Goal: Communication & Community: Participate in discussion

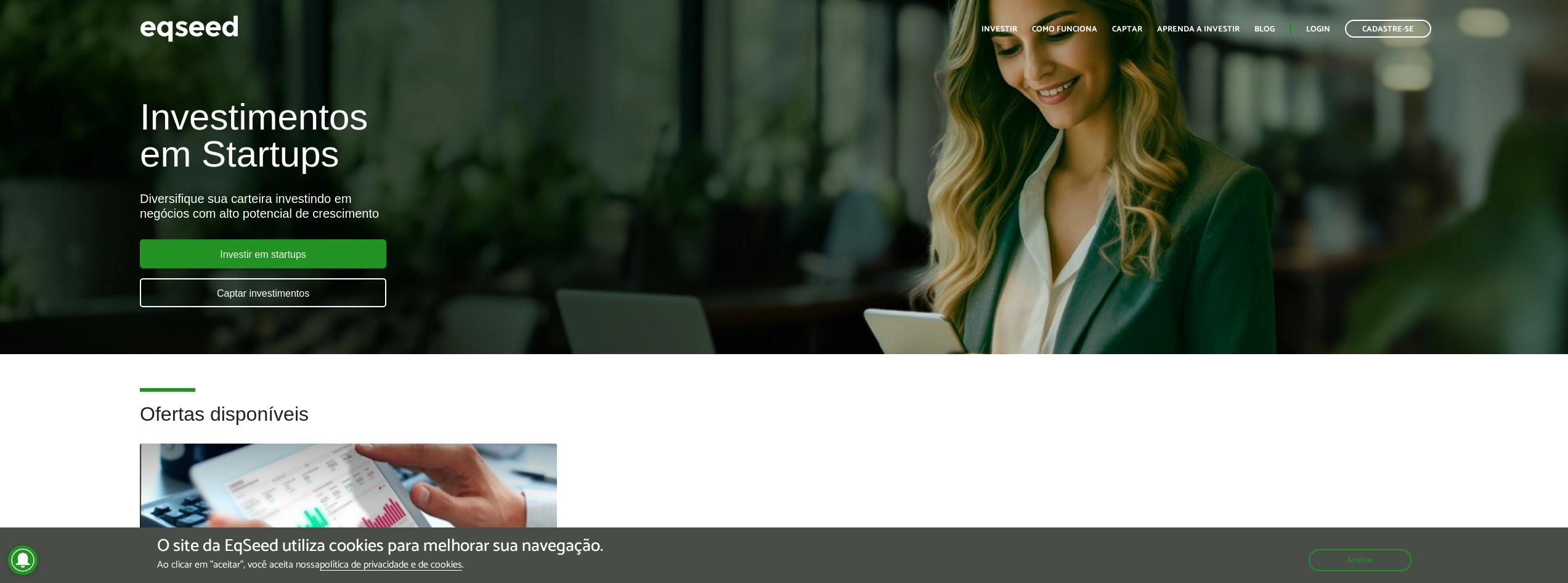
click at [1335, 25] on ul "Início Investir Como funciona Captar Aprenda a investir Blog Login Cadastre-se" at bounding box center [1207, 28] width 462 height 18
click at [1330, 25] on link "Login" at bounding box center [1318, 29] width 24 height 8
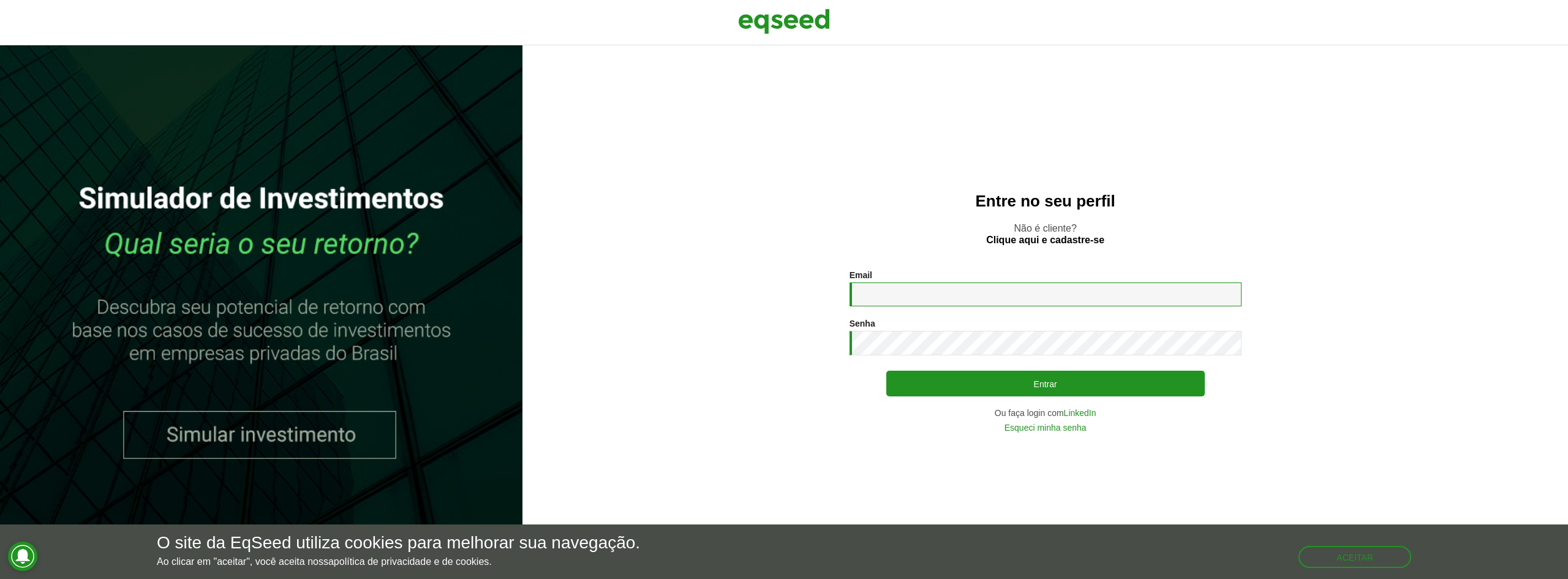
click at [978, 287] on input "Email *" at bounding box center [1046, 294] width 392 height 24
type input "**********"
click at [887, 370] on button "Entrar" at bounding box center [1046, 383] width 318 height 26
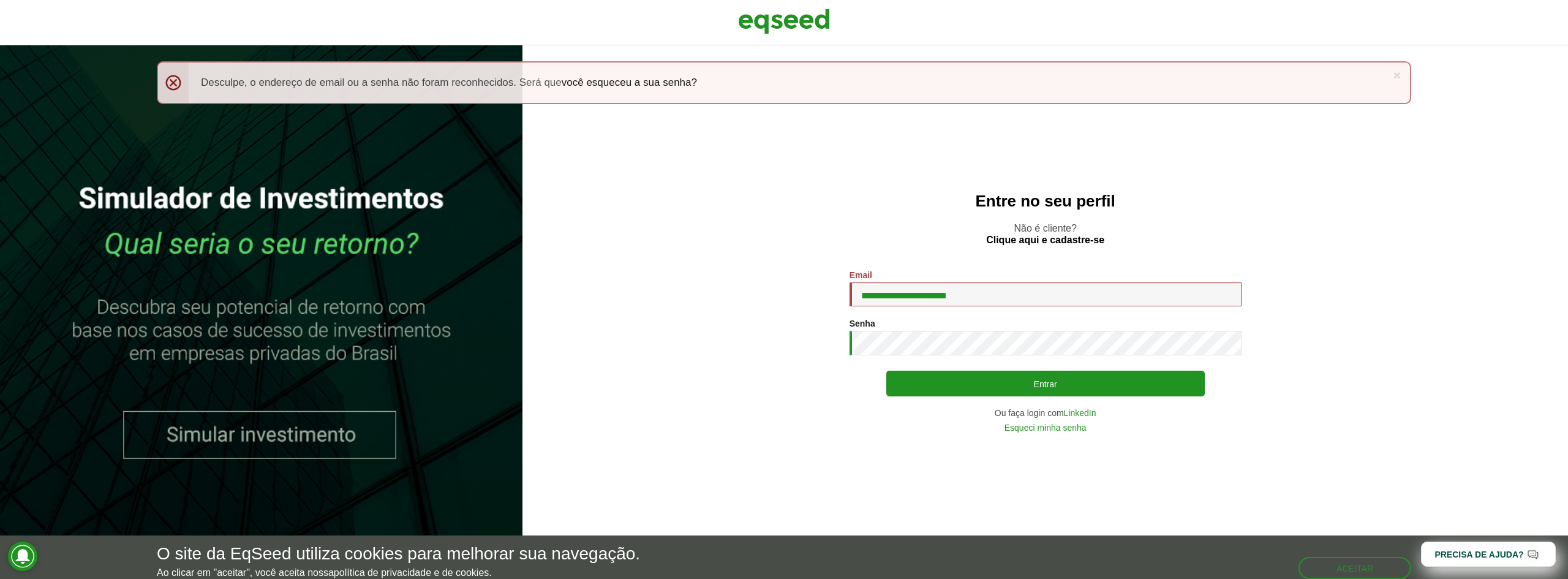
click at [973, 362] on div "**********" at bounding box center [1046, 350] width 392 height 162
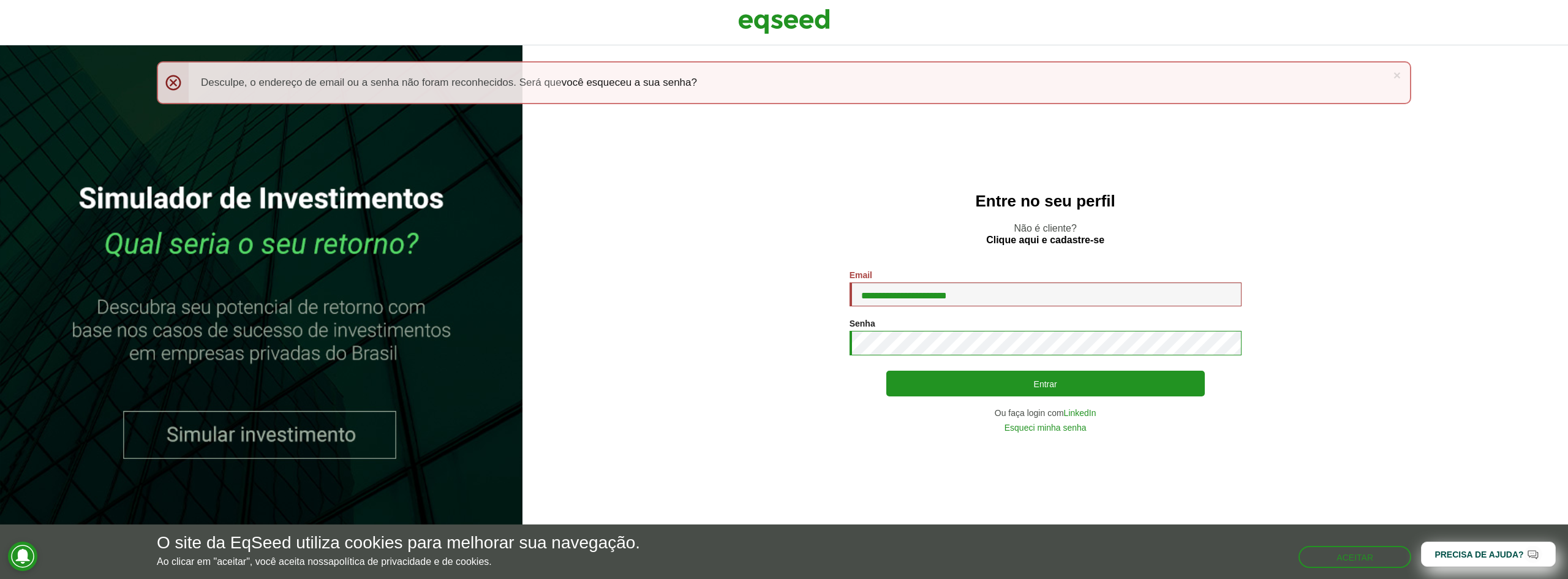
click at [887, 370] on button "Entrar" at bounding box center [1046, 383] width 318 height 26
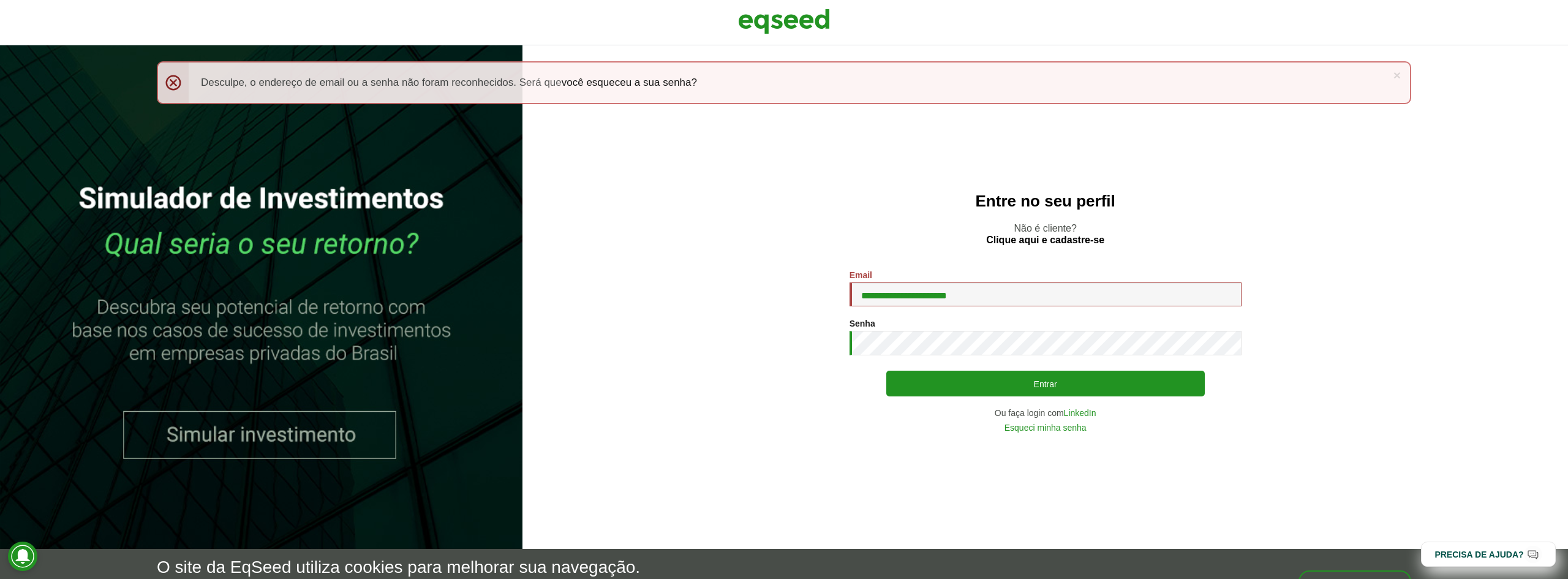
click at [1076, 425] on link "Esqueci minha senha" at bounding box center [1046, 427] width 82 height 9
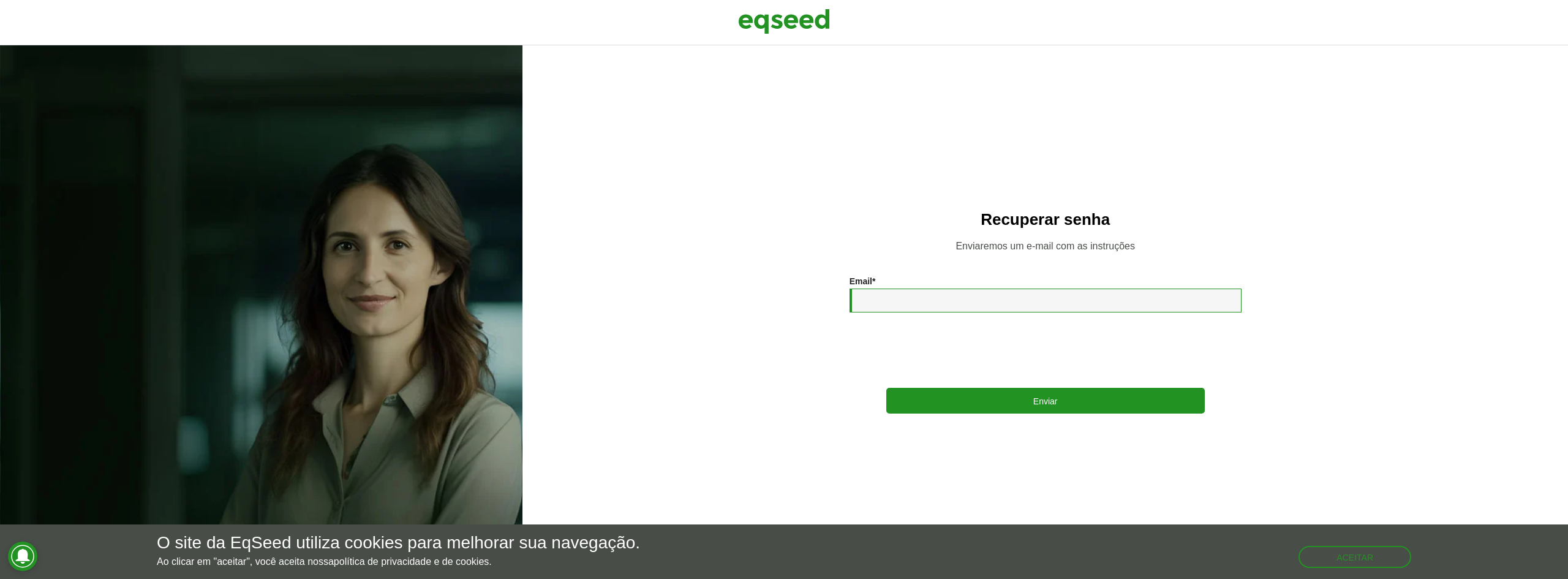
click at [984, 290] on input "Email *" at bounding box center [1046, 300] width 392 height 24
type input "**********"
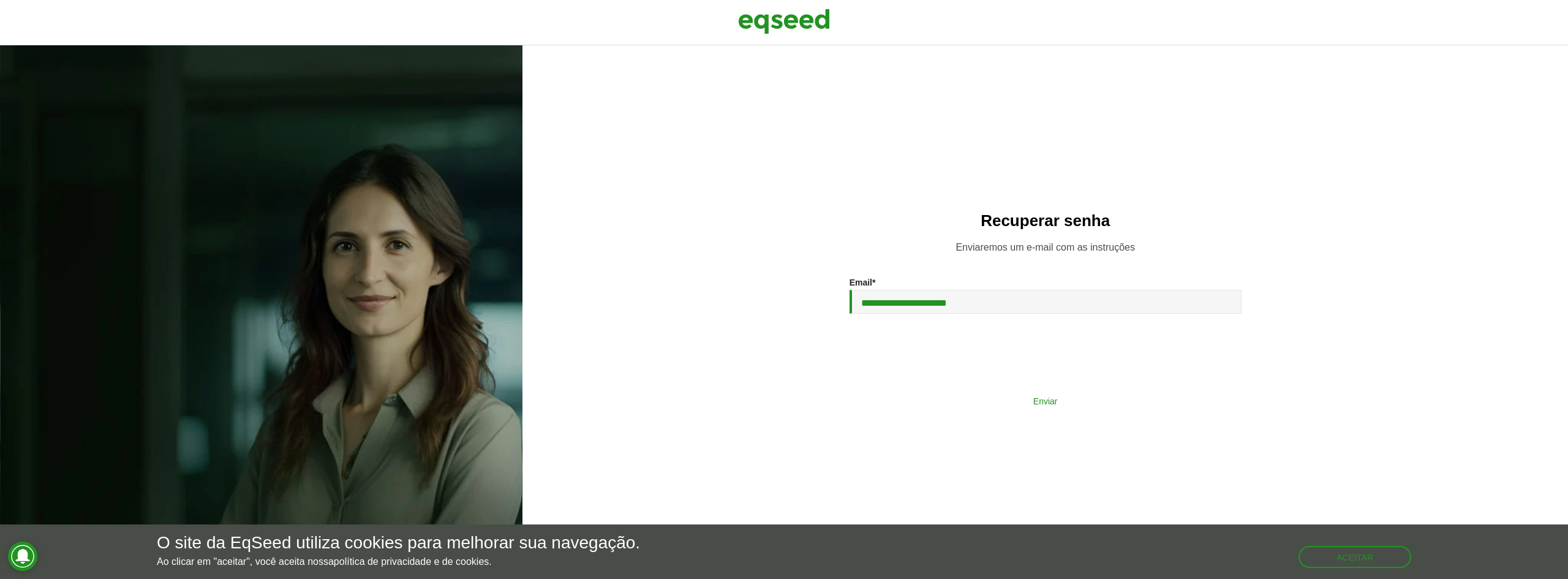
click at [971, 396] on button "Enviar" at bounding box center [1046, 401] width 318 height 23
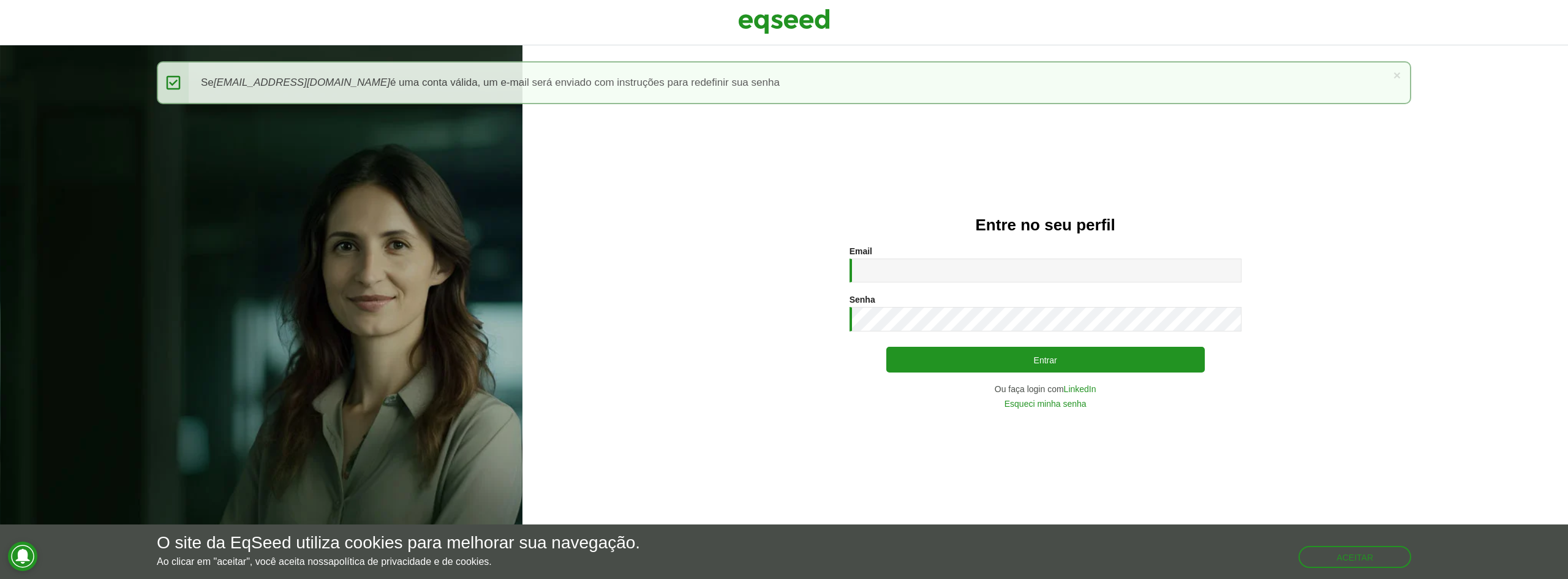
drag, startPoint x: 980, startPoint y: 247, endPoint x: 984, endPoint y: 257, distance: 10.8
click at [984, 257] on div "Entre no seu perfil Email * Digite seu endereço de e-mail. Senha * Digite a sen…" at bounding box center [1046, 312] width 1046 height 533
click at [987, 265] on input "Email *" at bounding box center [1046, 270] width 392 height 24
type input "**********"
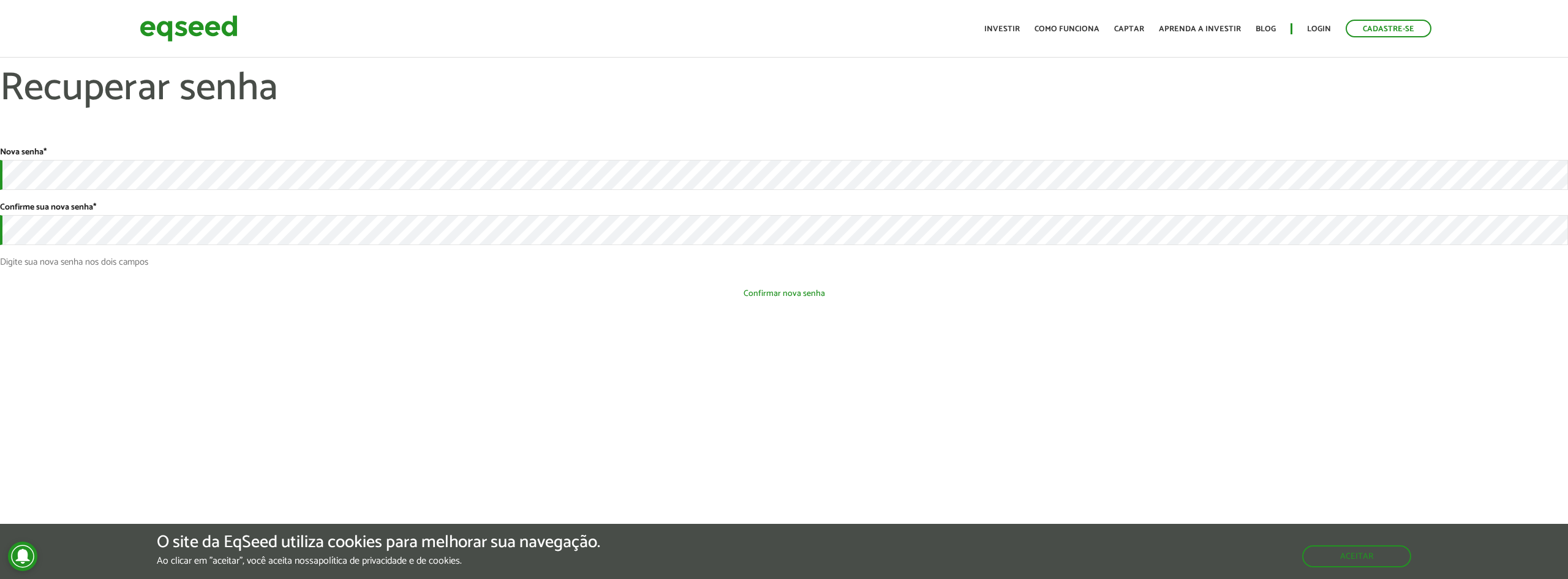
click at [700, 295] on button "Confirmar nova senha" at bounding box center [784, 293] width 1568 height 23
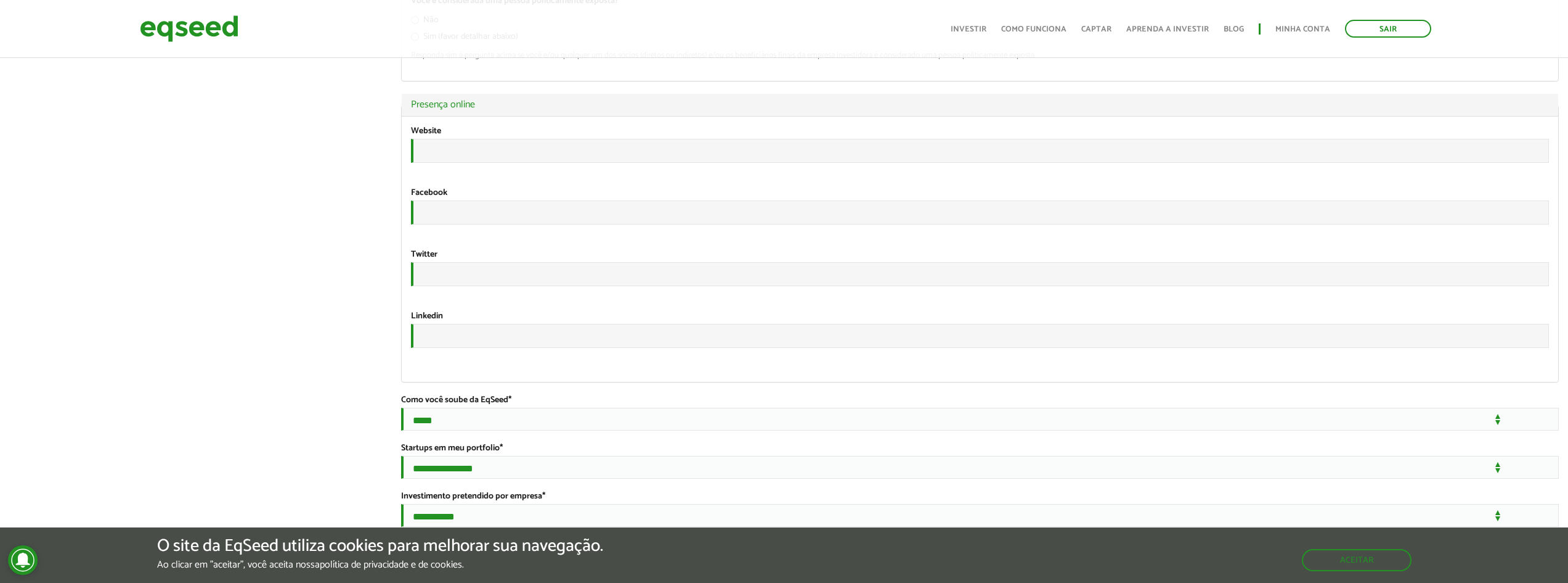
scroll to position [1992, 0]
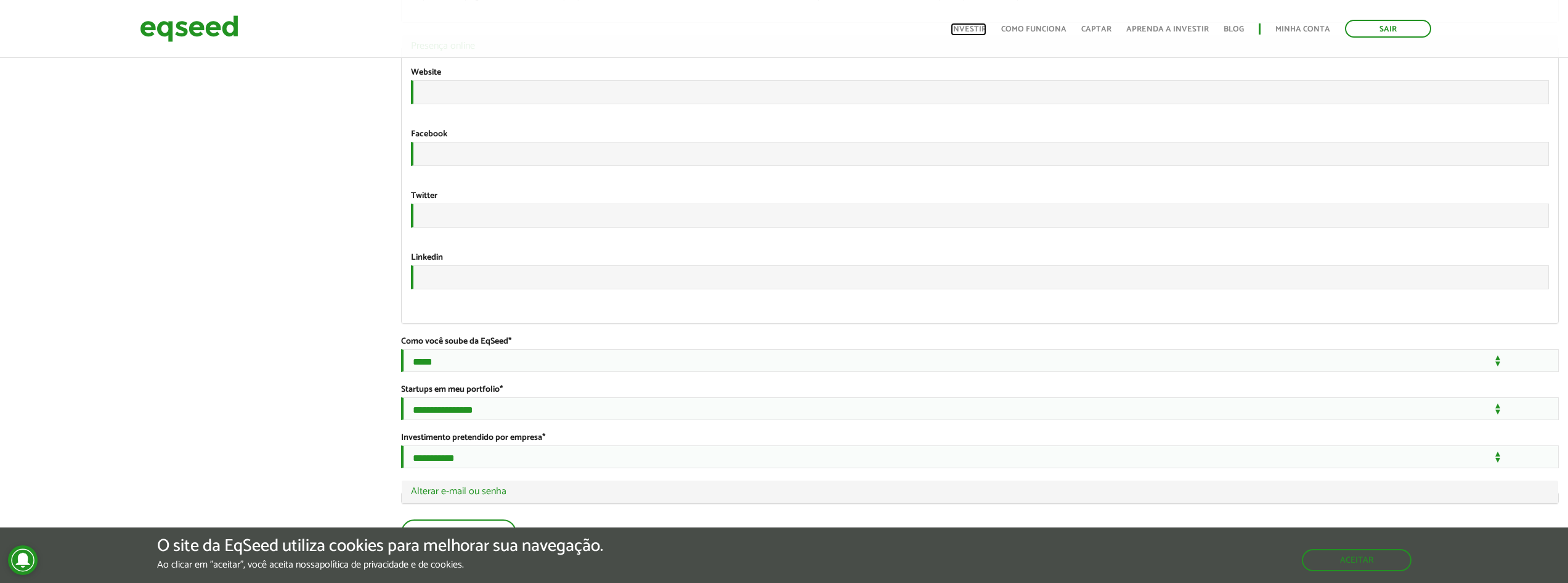
click at [981, 27] on link "Investir" at bounding box center [968, 29] width 36 height 8
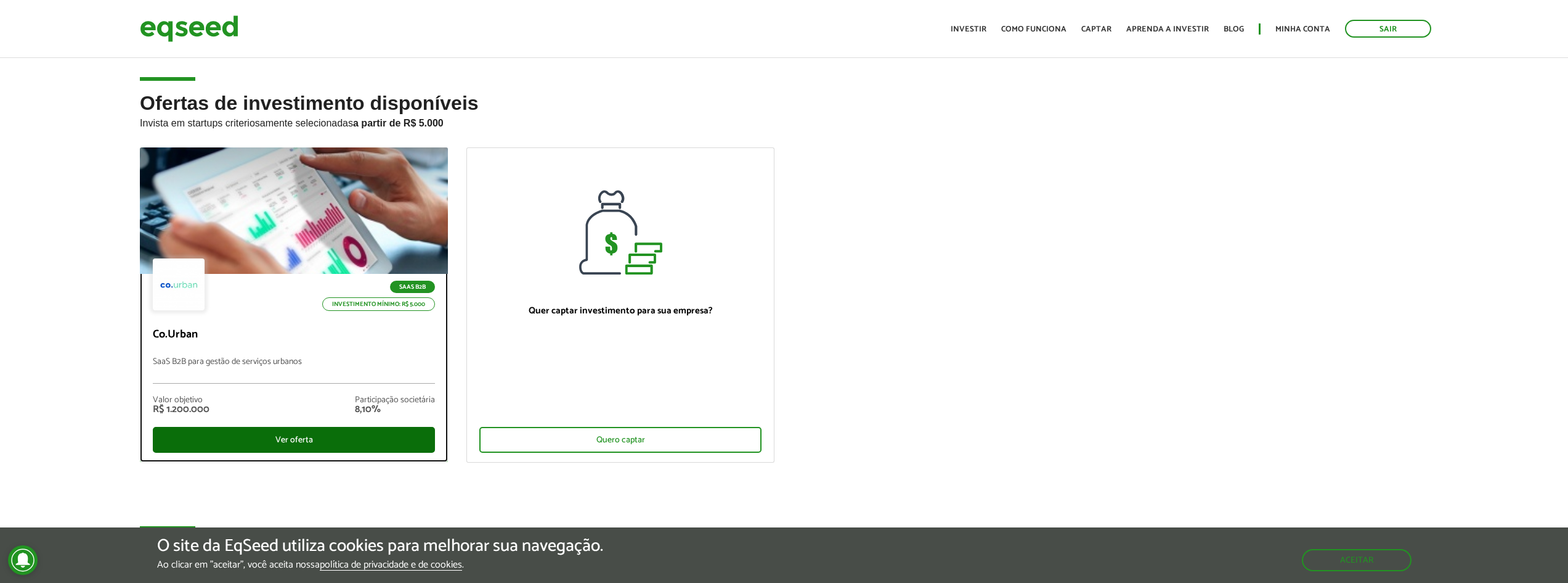
click at [240, 449] on div "Ver oferta" at bounding box center [294, 439] width 282 height 26
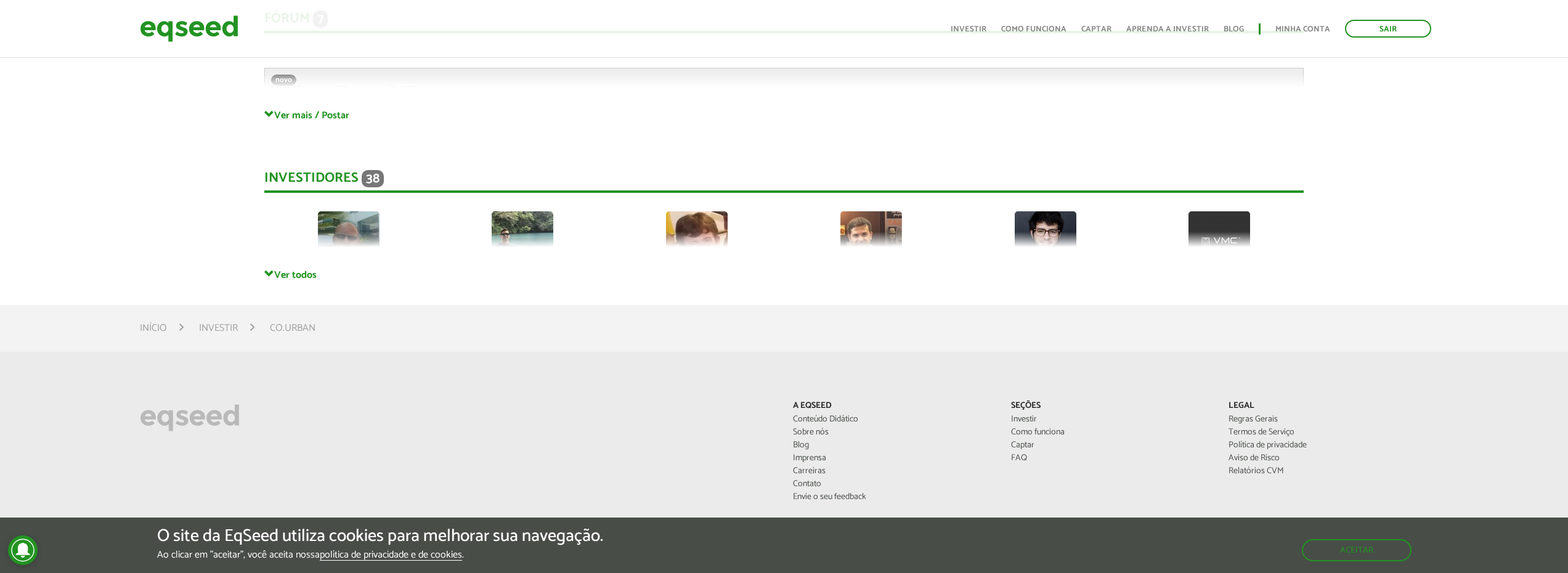
scroll to position [2897, 0]
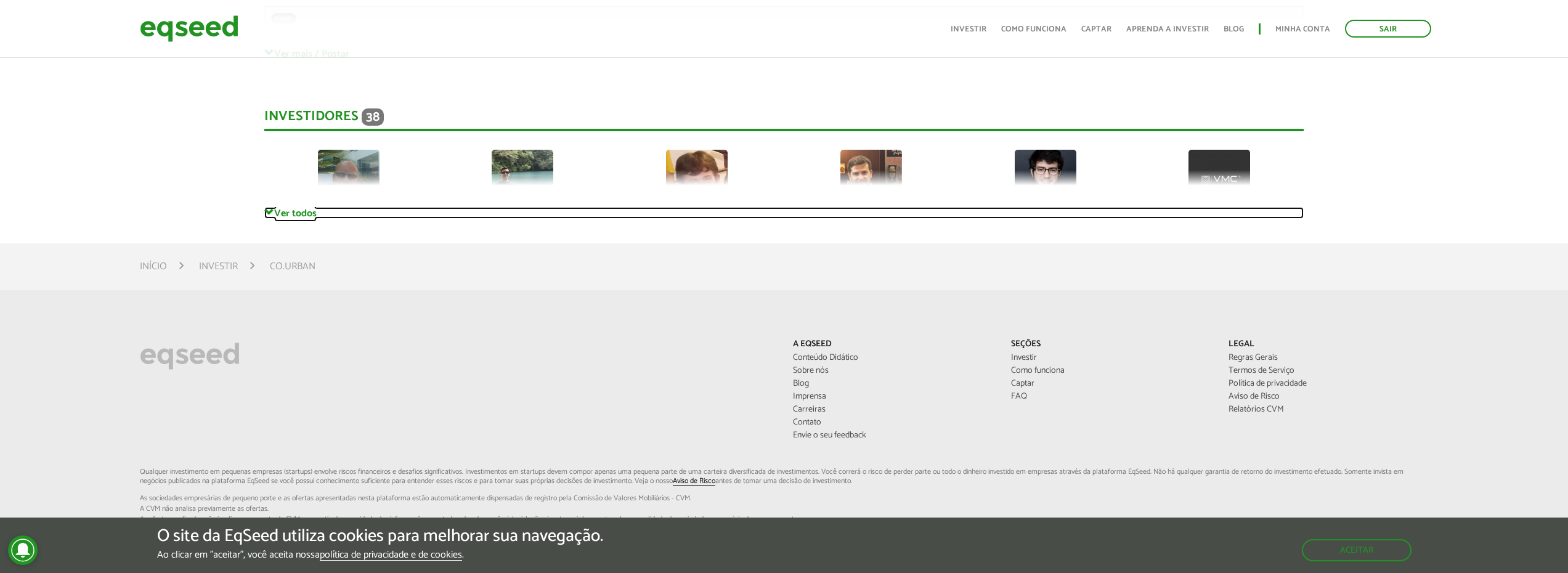
click at [282, 207] on link "Ver todos" at bounding box center [784, 213] width 1039 height 12
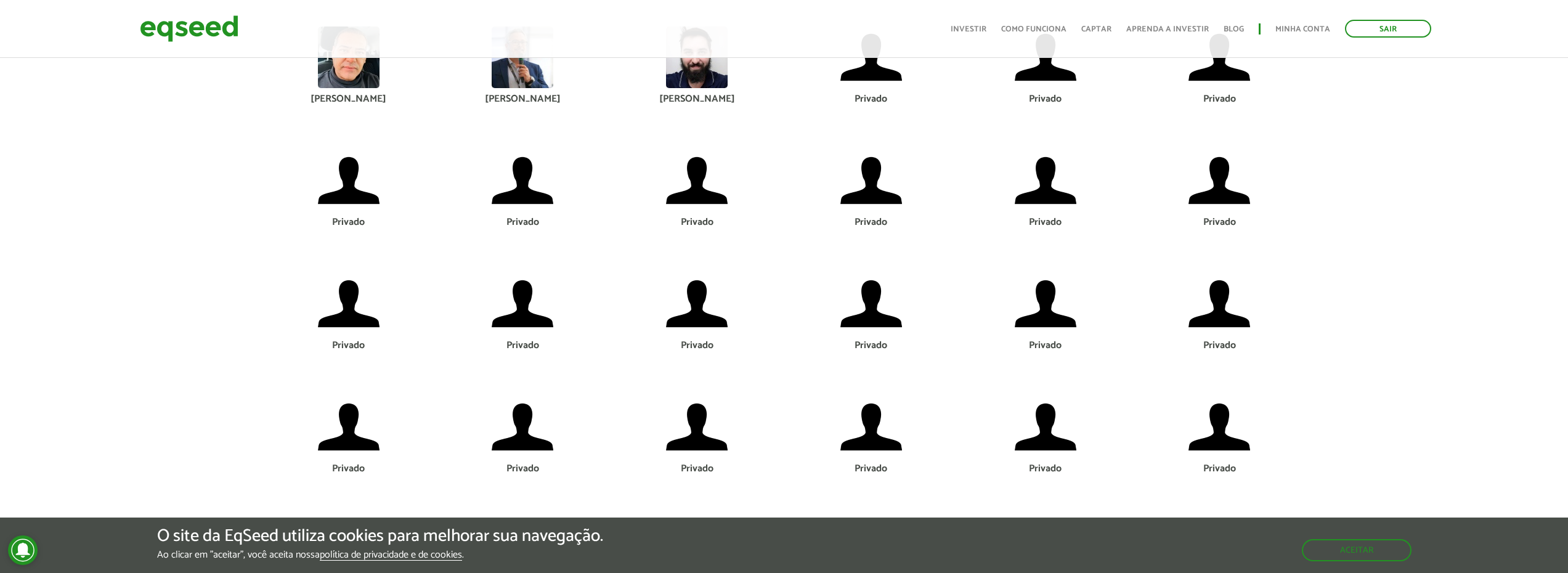
scroll to position [3020, 0]
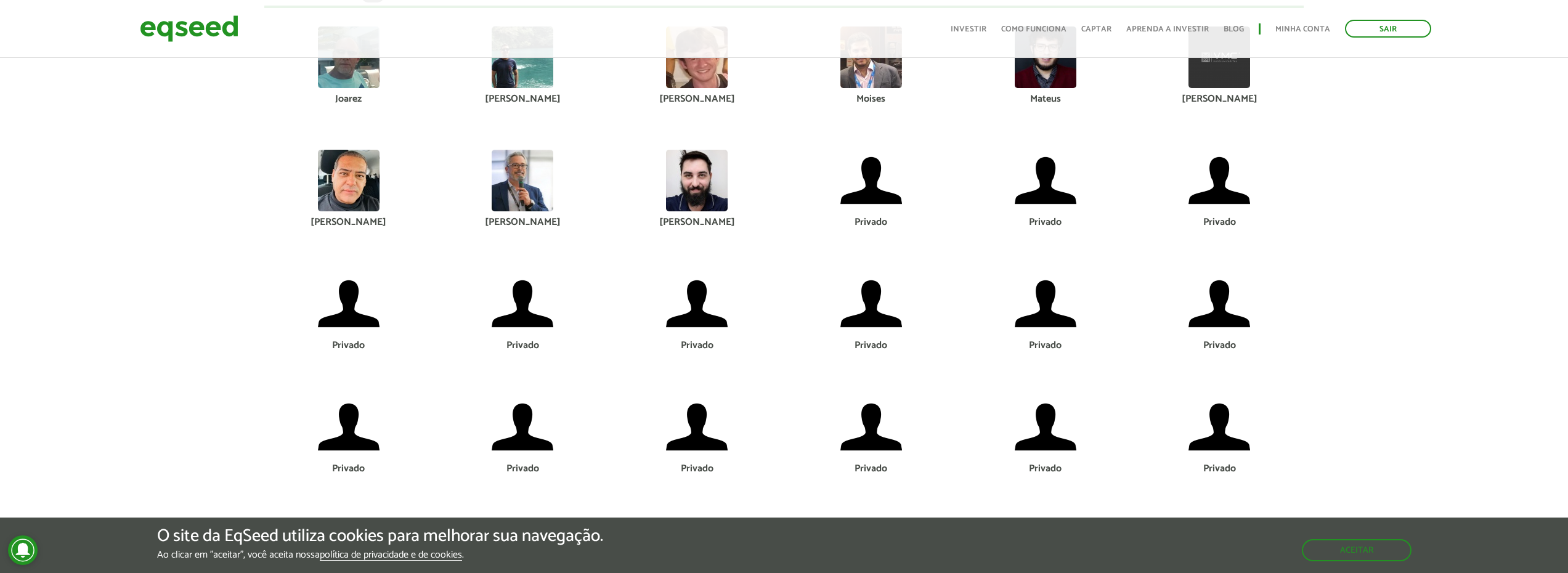
click at [706, 163] on img at bounding box center [697, 180] width 61 height 61
click at [693, 218] on div "[PERSON_NAME]" at bounding box center [698, 223] width 156 height 10
click at [519, 198] on img at bounding box center [522, 180] width 61 height 61
drag, startPoint x: 528, startPoint y: 165, endPoint x: 325, endPoint y: 140, distance: 204.5
click at [527, 165] on img at bounding box center [522, 180] width 61 height 61
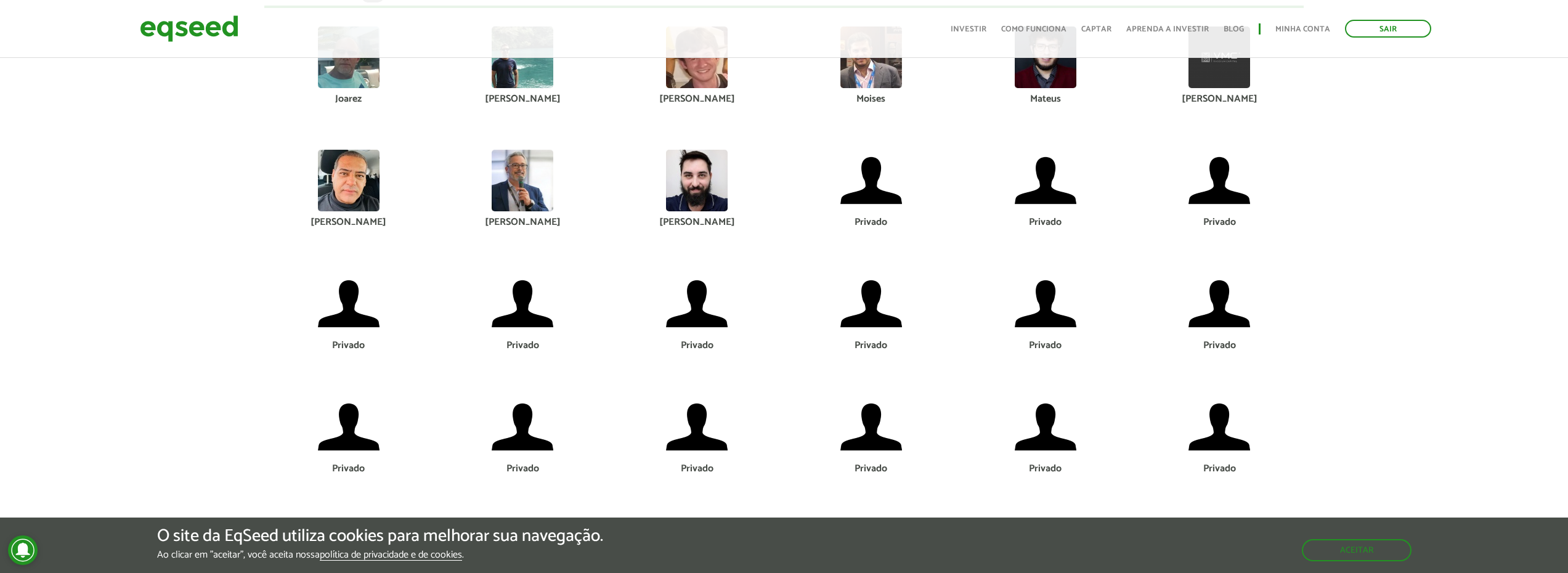
click at [313, 149] on div at bounding box center [348, 180] width 156 height 61
click at [519, 163] on img at bounding box center [522, 180] width 61 height 61
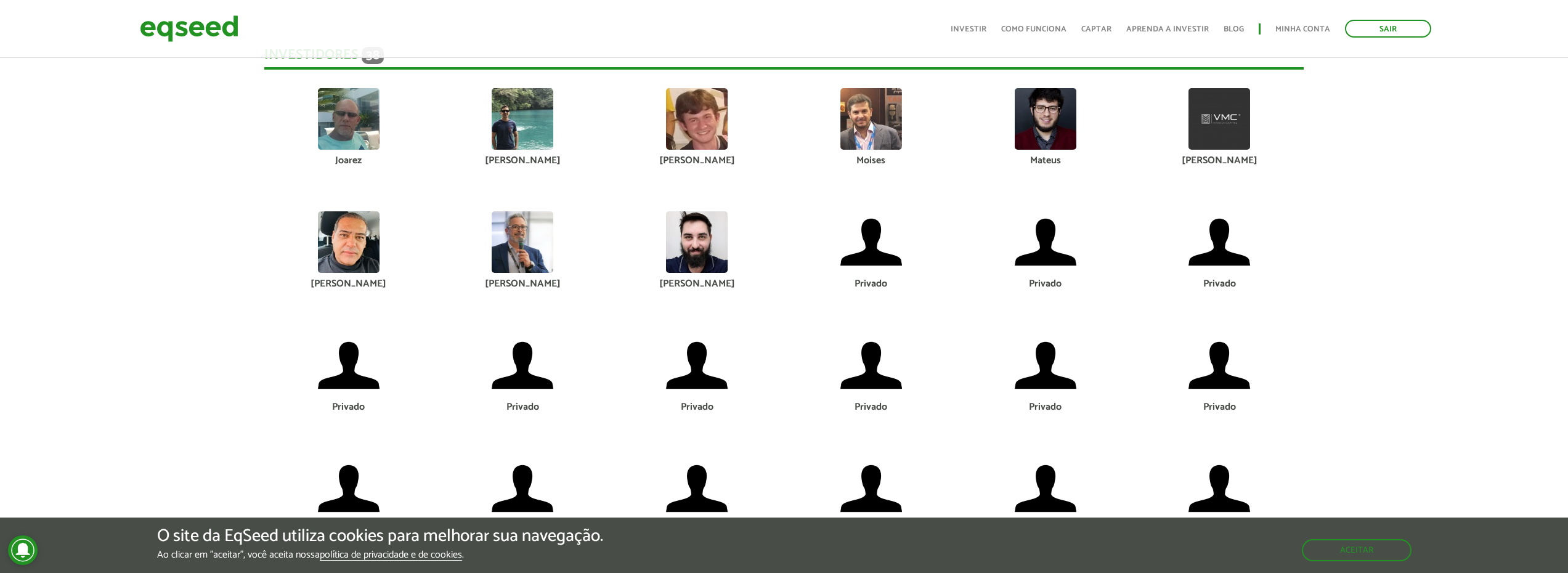
scroll to position [2836, 0]
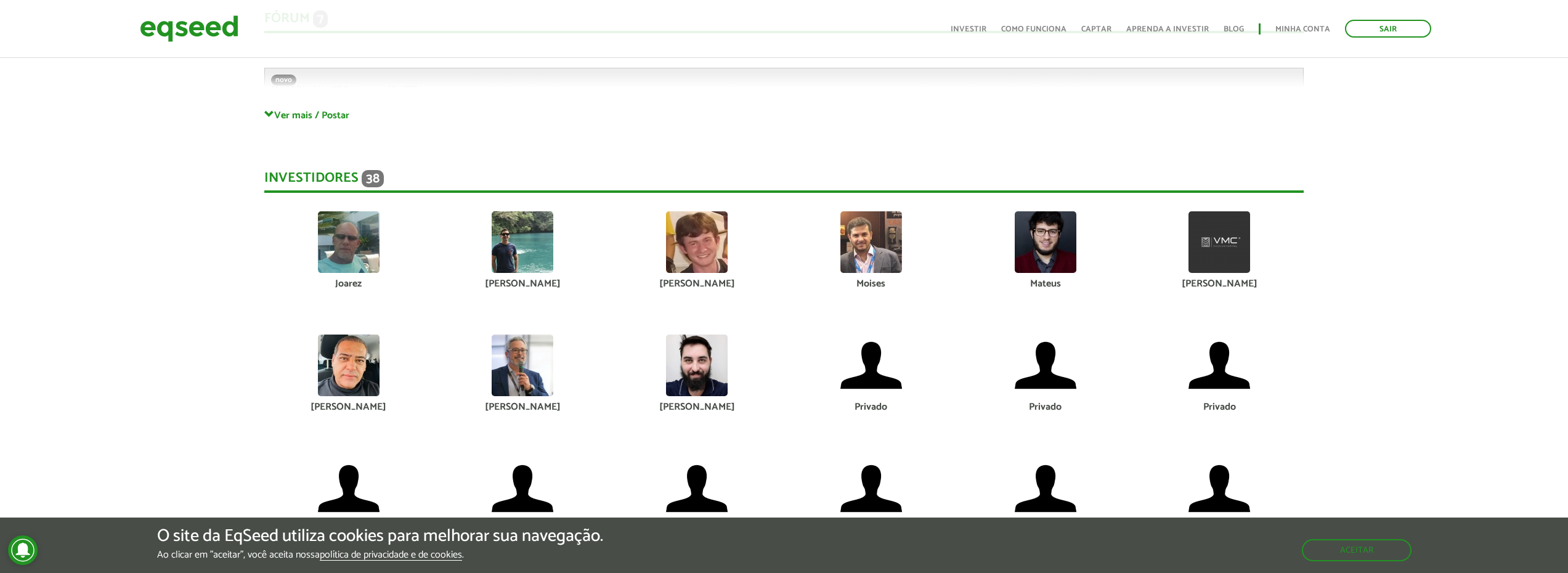
click at [370, 170] on span "38" at bounding box center [373, 179] width 22 height 18
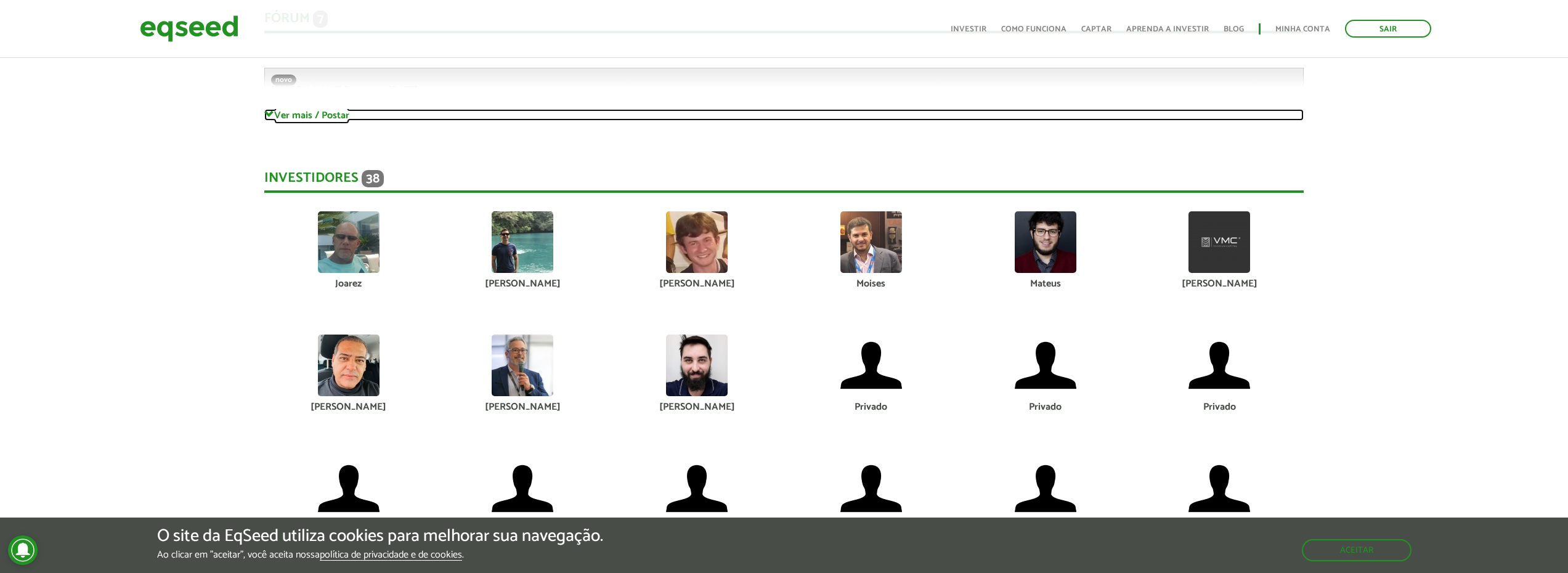
click at [322, 109] on link "Ver mais / Postar" at bounding box center [784, 115] width 1039 height 12
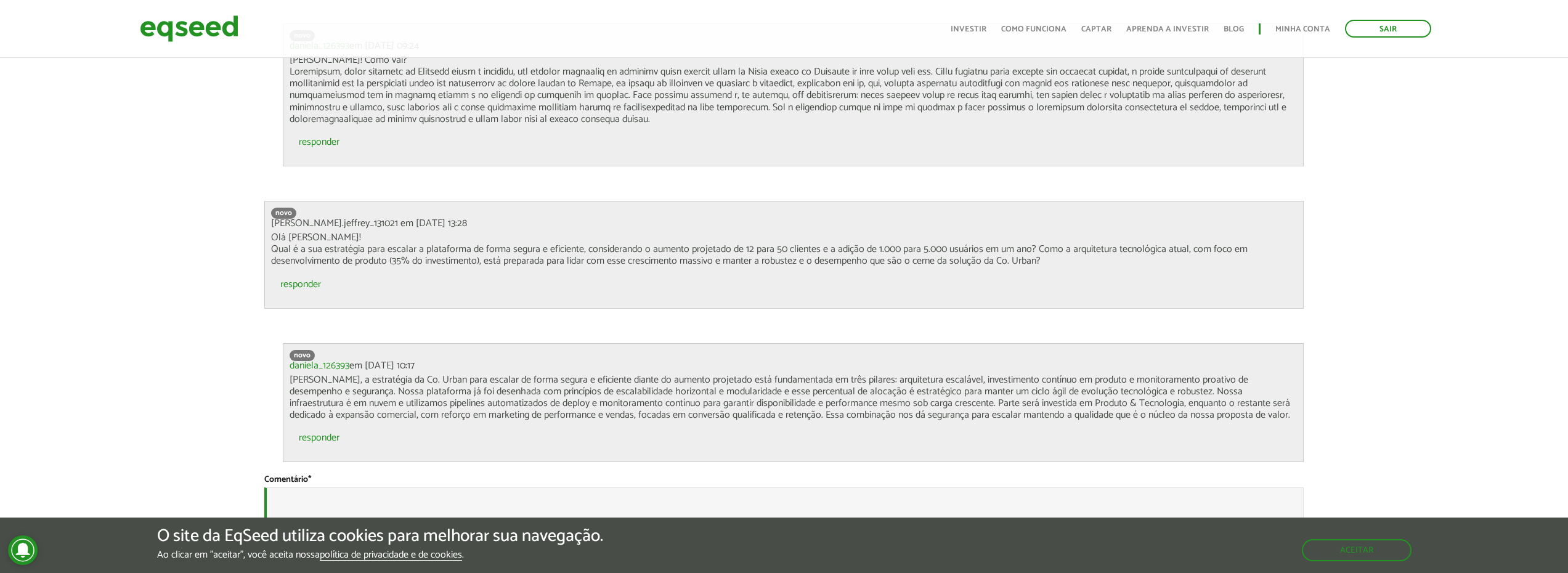
scroll to position [3575, 0]
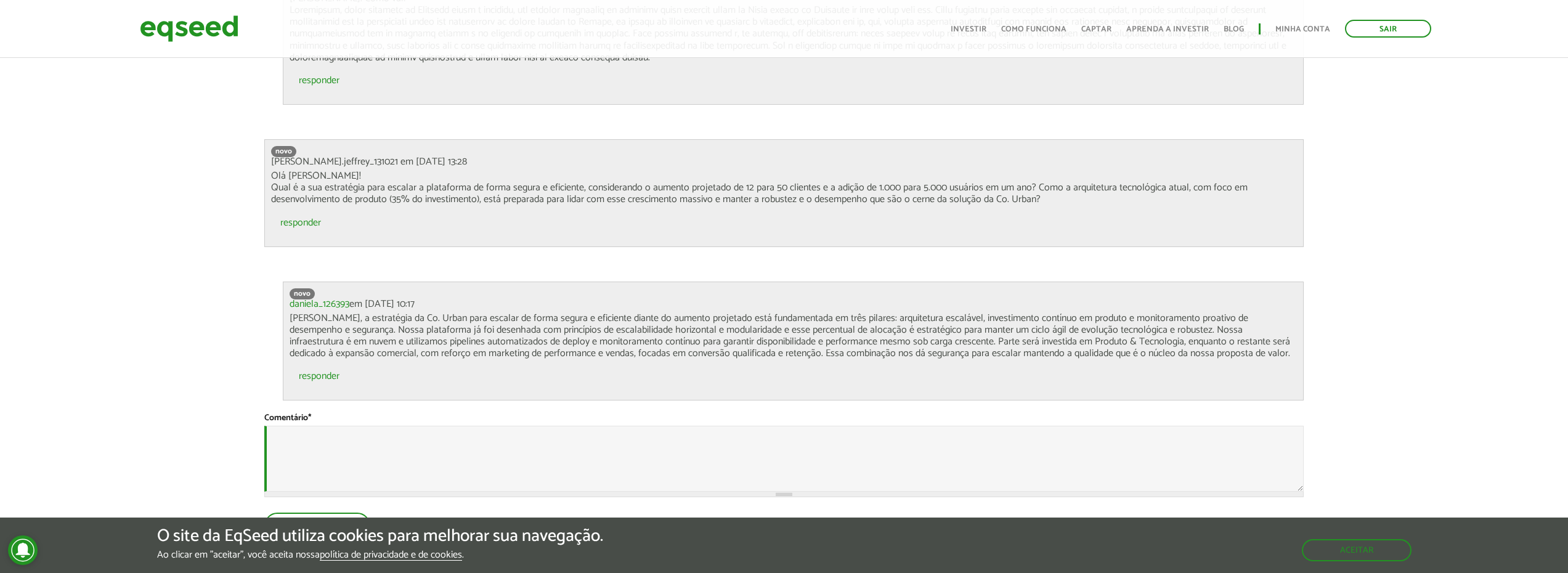
click at [524, 188] on p "Olá Daniela! Qual é a sua estratégia para escalar a plataforma de forma segura …" at bounding box center [784, 187] width 1025 height 36
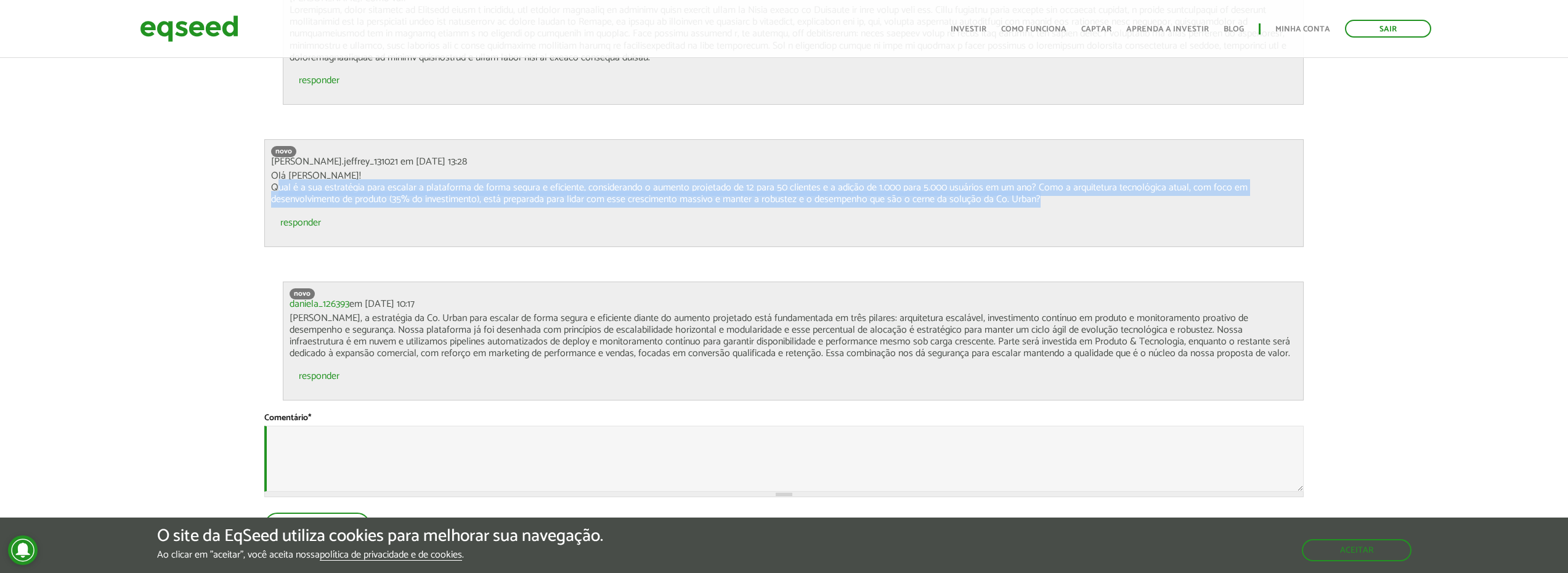
click at [524, 188] on p "Olá Daniela! Qual é a sua estratégia para escalar a plataforma de forma segura …" at bounding box center [784, 187] width 1025 height 36
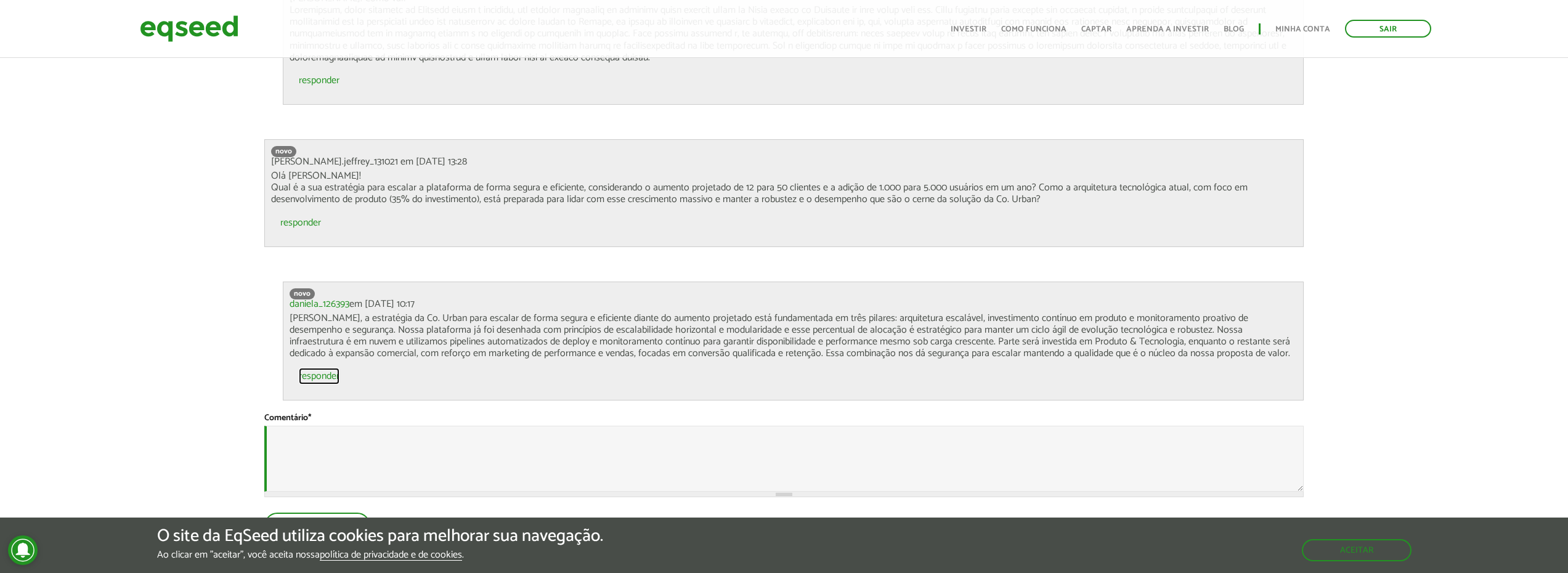
click at [321, 372] on link "responder" at bounding box center [319, 377] width 41 height 10
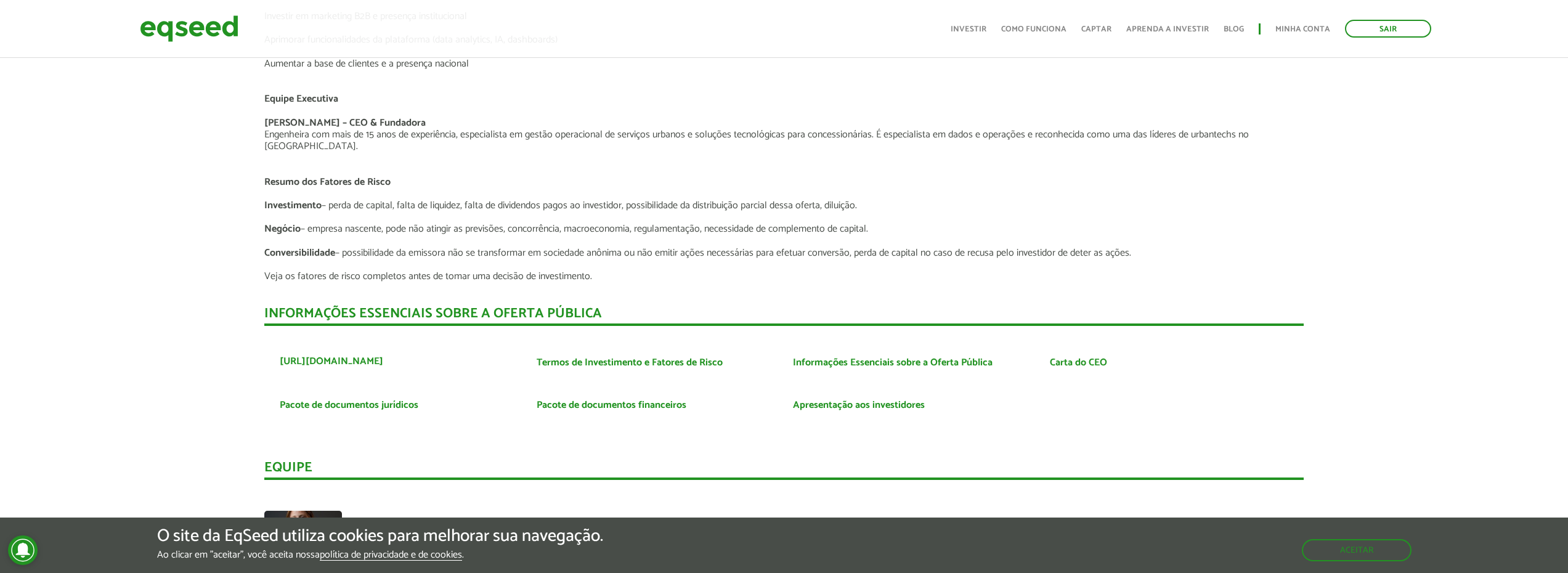
scroll to position [2589, 0]
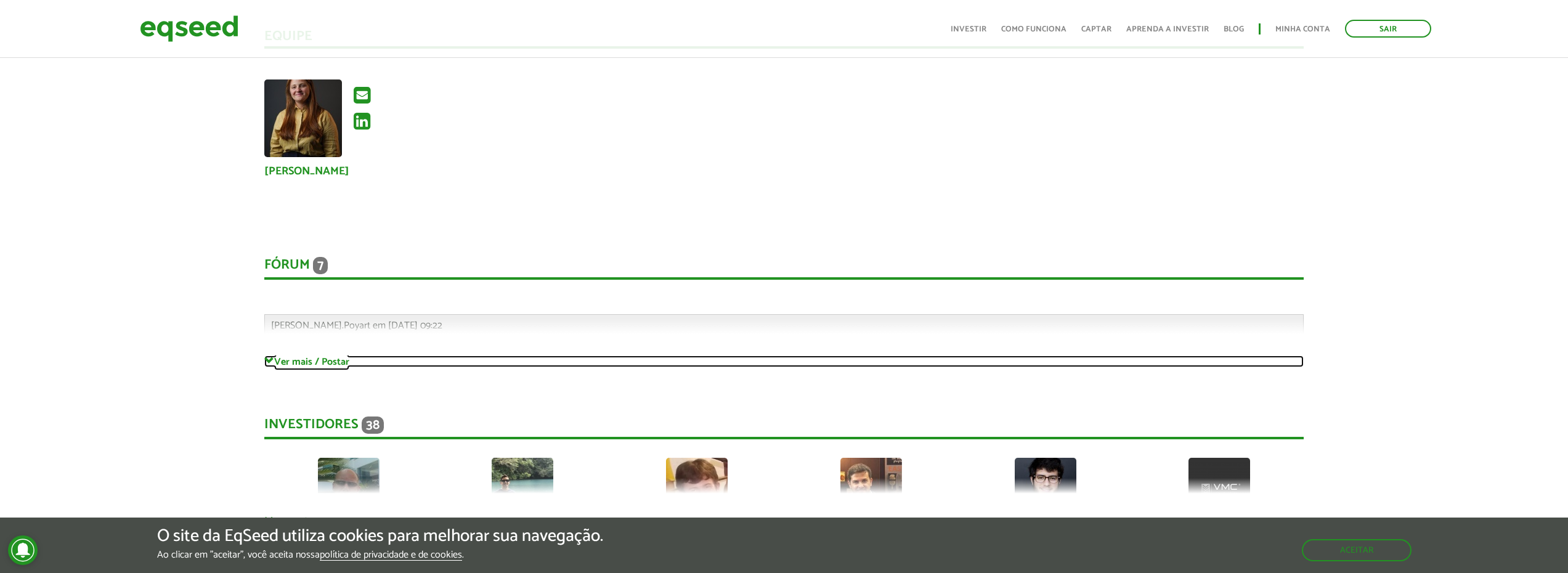
click at [312, 355] on link "Ver mais / Postar" at bounding box center [784, 361] width 1039 height 12
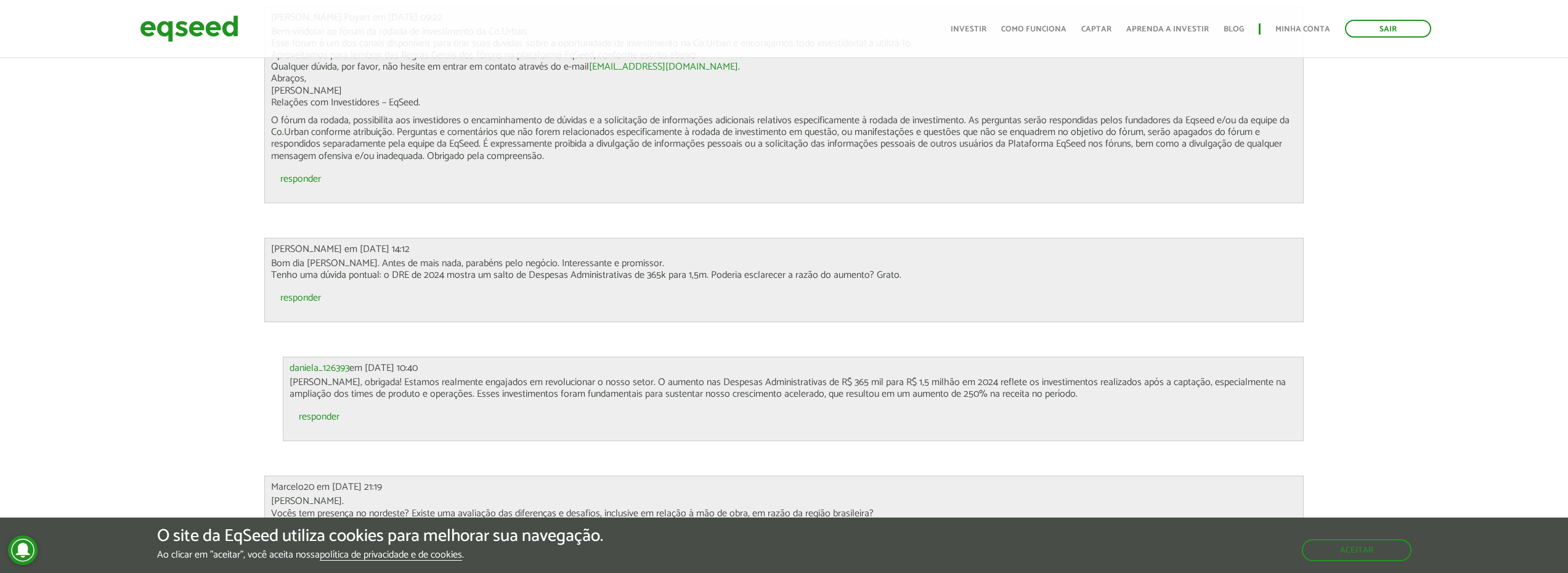
scroll to position [2712, 0]
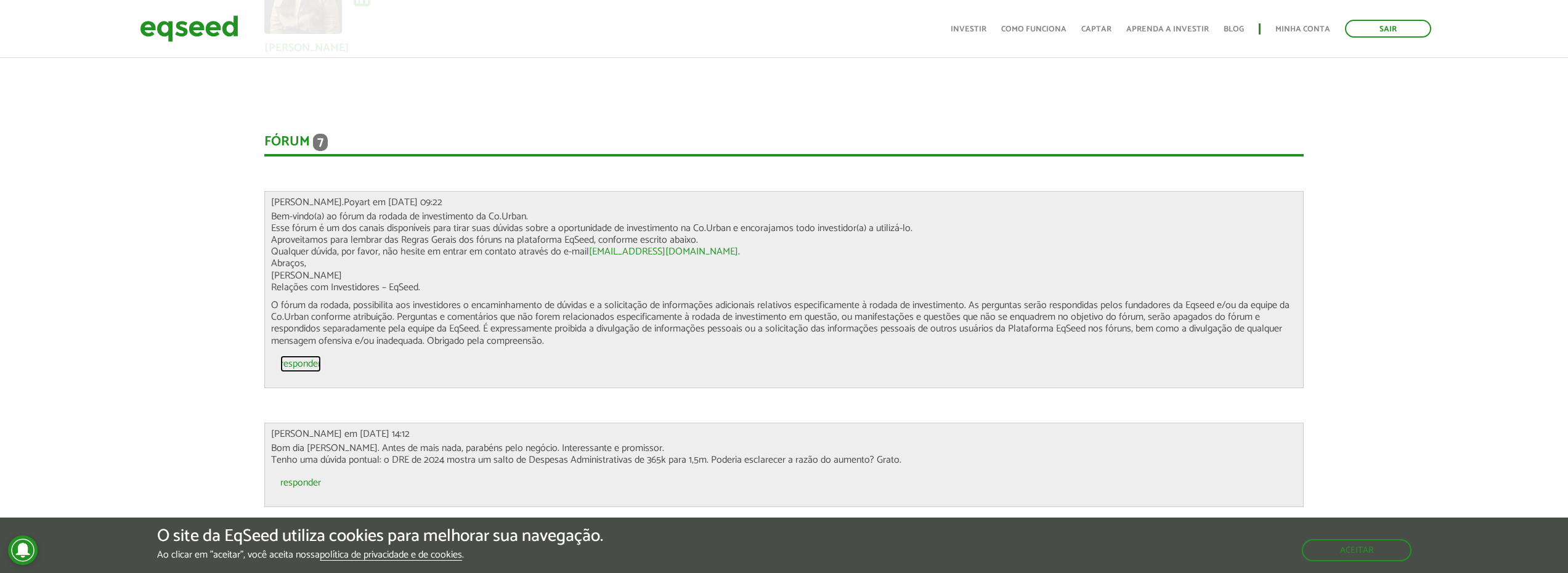
click at [313, 359] on link "responder" at bounding box center [301, 364] width 41 height 10
